Goal: Task Accomplishment & Management: Manage account settings

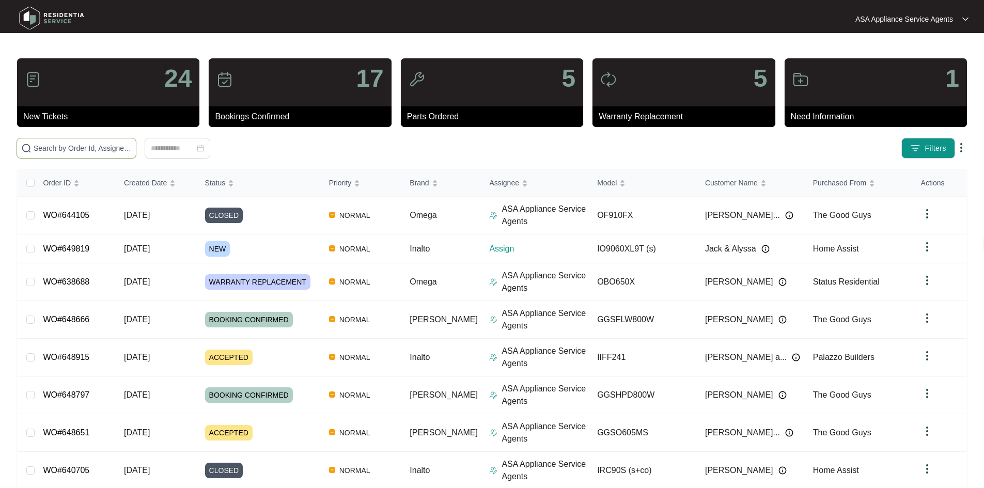
click at [111, 147] on input "text" at bounding box center [83, 148] width 98 height 11
paste input "649819"
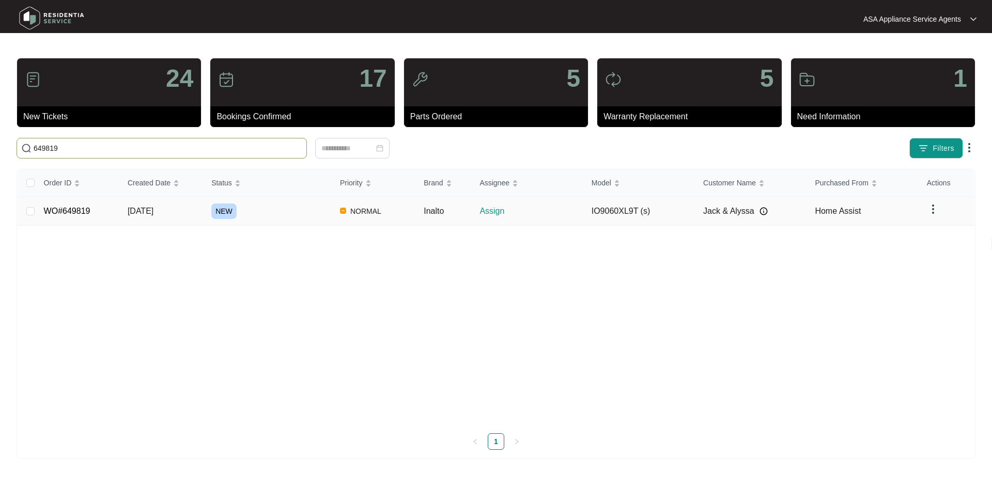
type input "649819"
drag, startPoint x: 175, startPoint y: 205, endPoint x: 181, endPoint y: 214, distance: 10.8
click at [181, 214] on td "[DATE]" at bounding box center [161, 211] width 84 height 29
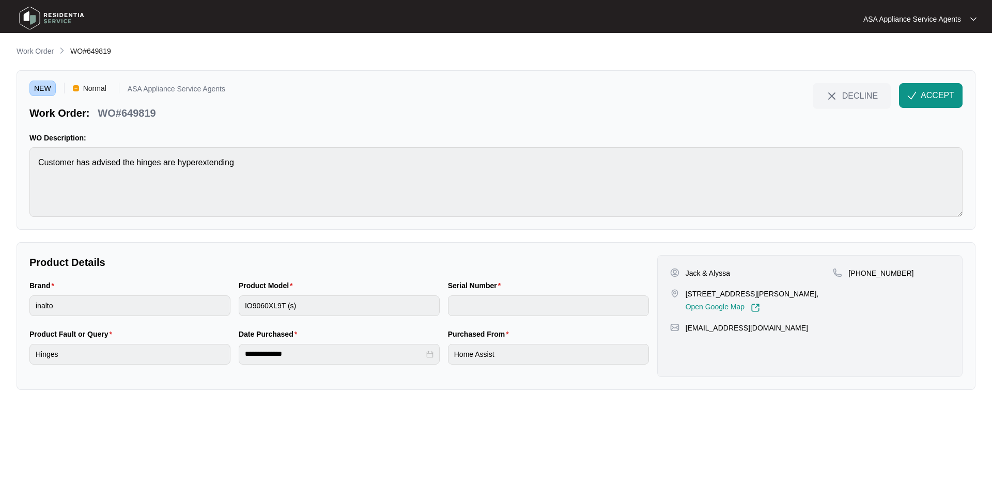
click at [721, 268] on p "Jack & Alyssa" at bounding box center [708, 273] width 44 height 10
click at [735, 272] on div "Jack & Alyssa" at bounding box center [751, 273] width 163 height 10
drag, startPoint x: 741, startPoint y: 272, endPoint x: 686, endPoint y: 274, distance: 55.3
click at [686, 274] on div "Jack & Alyssa" at bounding box center [751, 273] width 163 height 10
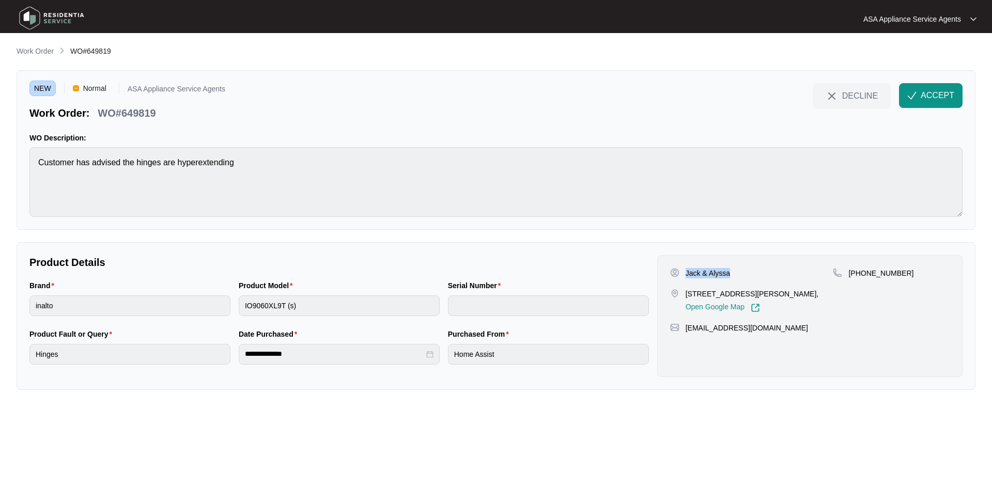
copy p "Jack & Alyssa"
drag, startPoint x: 687, startPoint y: 292, endPoint x: 736, endPoint y: 295, distance: 48.6
click at [736, 295] on p "[STREET_ADDRESS][PERSON_NAME]," at bounding box center [752, 294] width 133 height 10
copy p "[STREET_ADDRESS][PERSON_NAME]"
click at [750, 290] on p "[STREET_ADDRESS][PERSON_NAME]," at bounding box center [752, 294] width 133 height 10
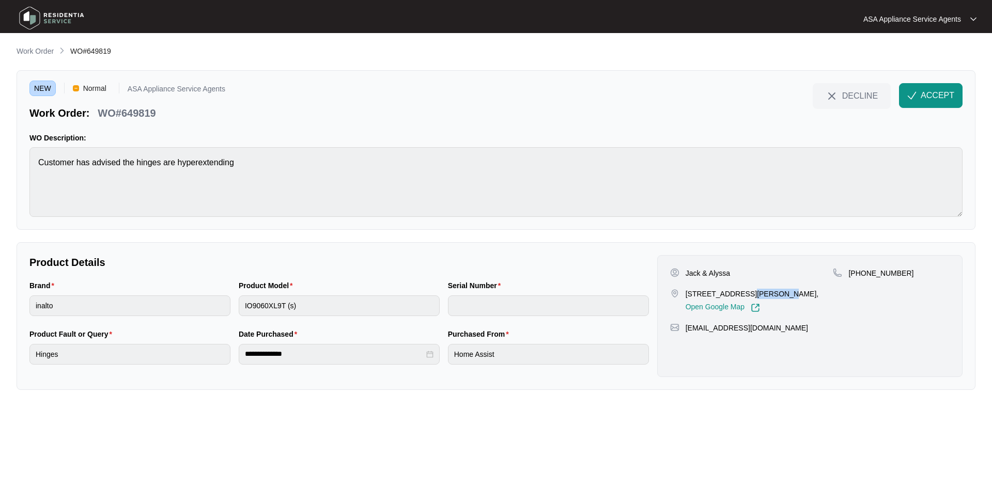
click at [750, 290] on p "[STREET_ADDRESS][PERSON_NAME]," at bounding box center [752, 294] width 133 height 10
copy p "[PERSON_NAME]"
drag, startPoint x: 861, startPoint y: 274, endPoint x: 920, endPoint y: 274, distance: 58.9
click at [920, 274] on div "[PHONE_NUMBER]" at bounding box center [891, 273] width 117 height 10
copy p "409503031"
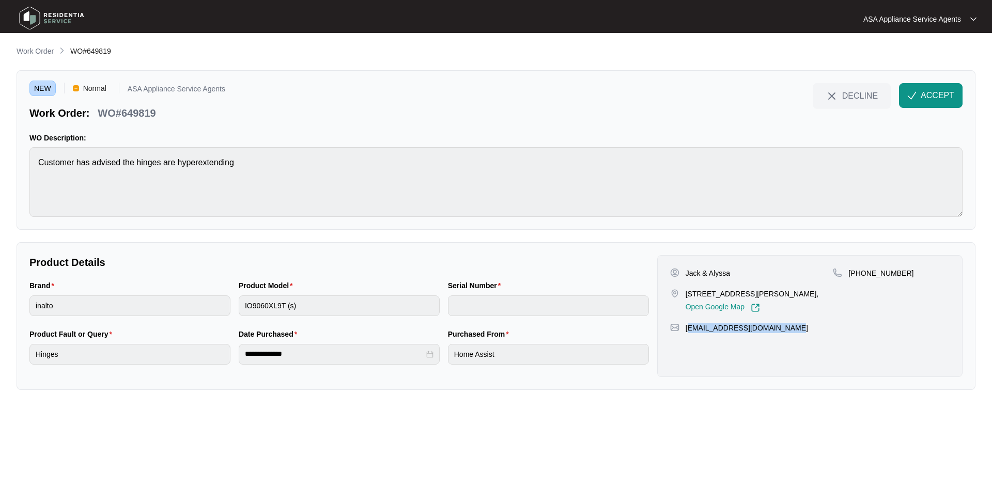
drag, startPoint x: 793, startPoint y: 328, endPoint x: 688, endPoint y: 333, distance: 105.5
click at [688, 333] on div "[EMAIL_ADDRESS][DOMAIN_NAME]" at bounding box center [810, 328] width 280 height 10
click at [795, 326] on div "[EMAIL_ADDRESS][DOMAIN_NAME]" at bounding box center [810, 328] width 280 height 10
drag, startPoint x: 794, startPoint y: 328, endPoint x: 686, endPoint y: 331, distance: 107.5
click at [686, 331] on div "[EMAIL_ADDRESS][DOMAIN_NAME]" at bounding box center [810, 328] width 280 height 10
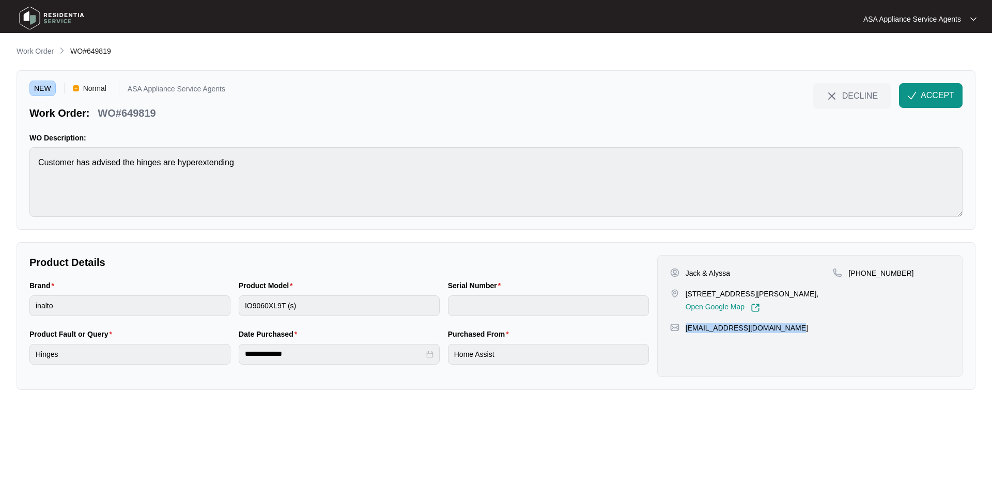
copy p "[EMAIL_ADDRESS][DOMAIN_NAME]"
click at [0, 178] on html "**********" at bounding box center [496, 244] width 992 height 488
click at [229, 307] on div "Brand inalto Product Model IO9060XL9T (s) Serial Number" at bounding box center [339, 304] width 628 height 49
drag, startPoint x: 162, startPoint y: 117, endPoint x: 95, endPoint y: 117, distance: 67.2
click at [95, 117] on div "Work Order: WO#649819" at bounding box center [127, 111] width 196 height 18
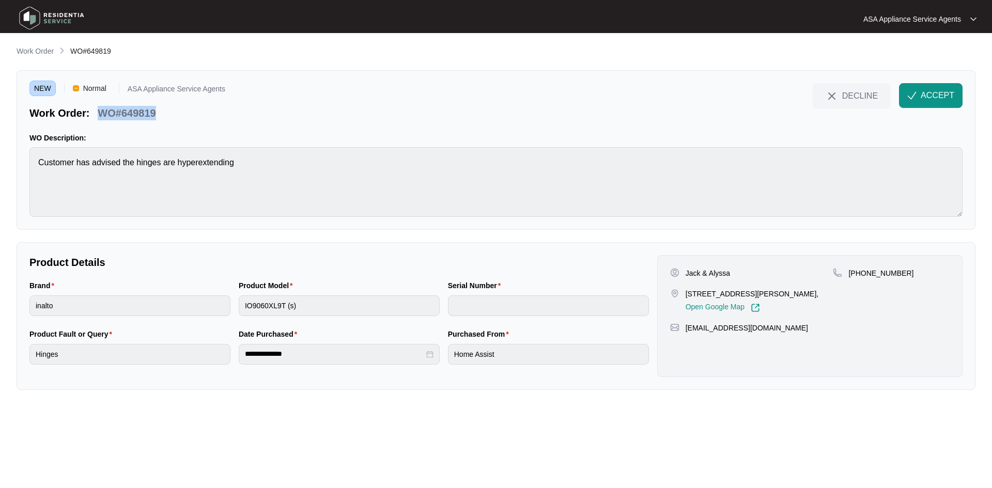
copy p "WO#649819"
click at [920, 91] on button "ACCEPT" at bounding box center [931, 95] width 64 height 25
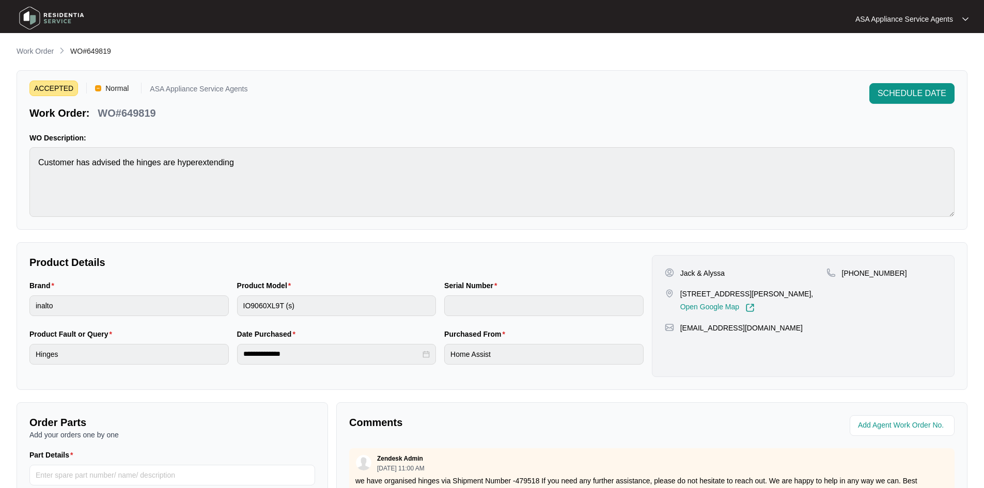
click at [85, 55] on span "WO#649819" at bounding box center [90, 51] width 41 height 8
click at [37, 50] on p "Work Order" at bounding box center [35, 51] width 37 height 10
